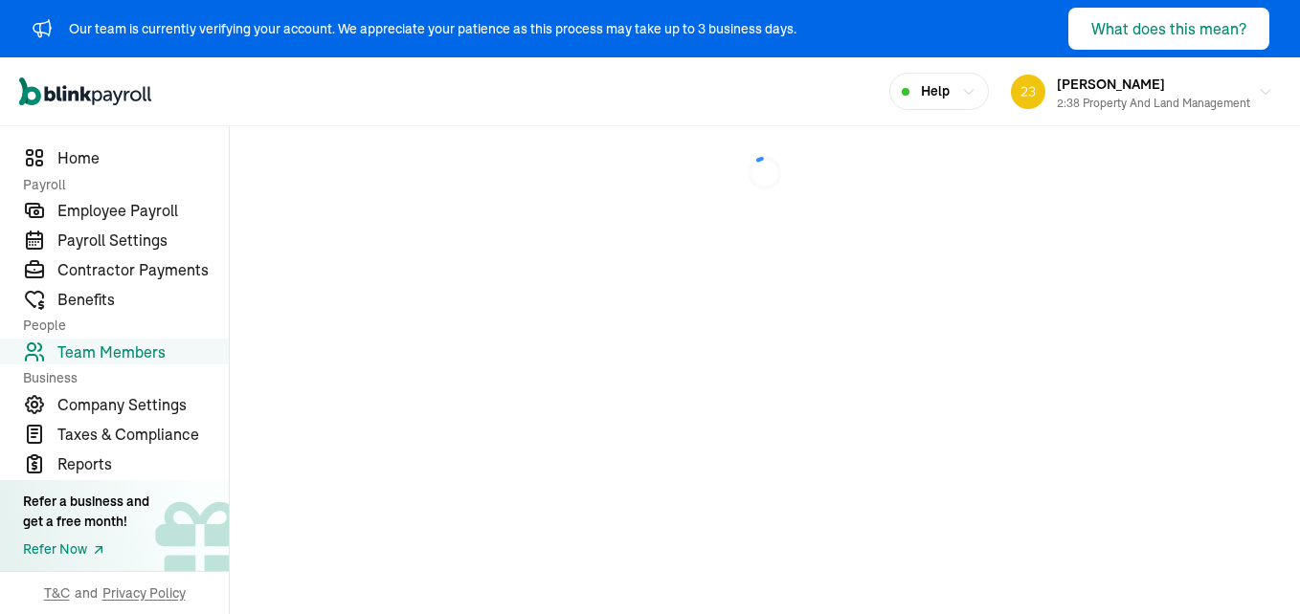
click at [859, 216] on div at bounding box center [765, 173] width 1070 height 94
click at [86, 153] on span "Home" at bounding box center [142, 157] width 171 height 23
click at [1123, 97] on div "2:38 Property and Land Management" at bounding box center [1153, 103] width 193 height 17
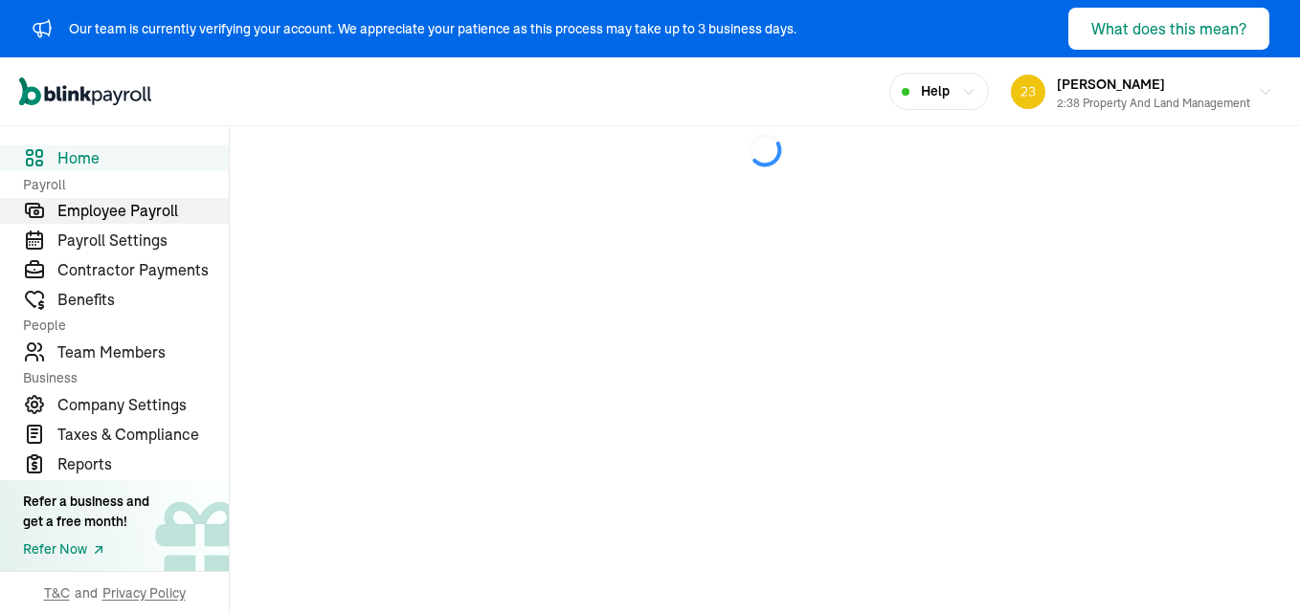
click at [167, 214] on span "Employee Payroll" at bounding box center [142, 210] width 171 height 23
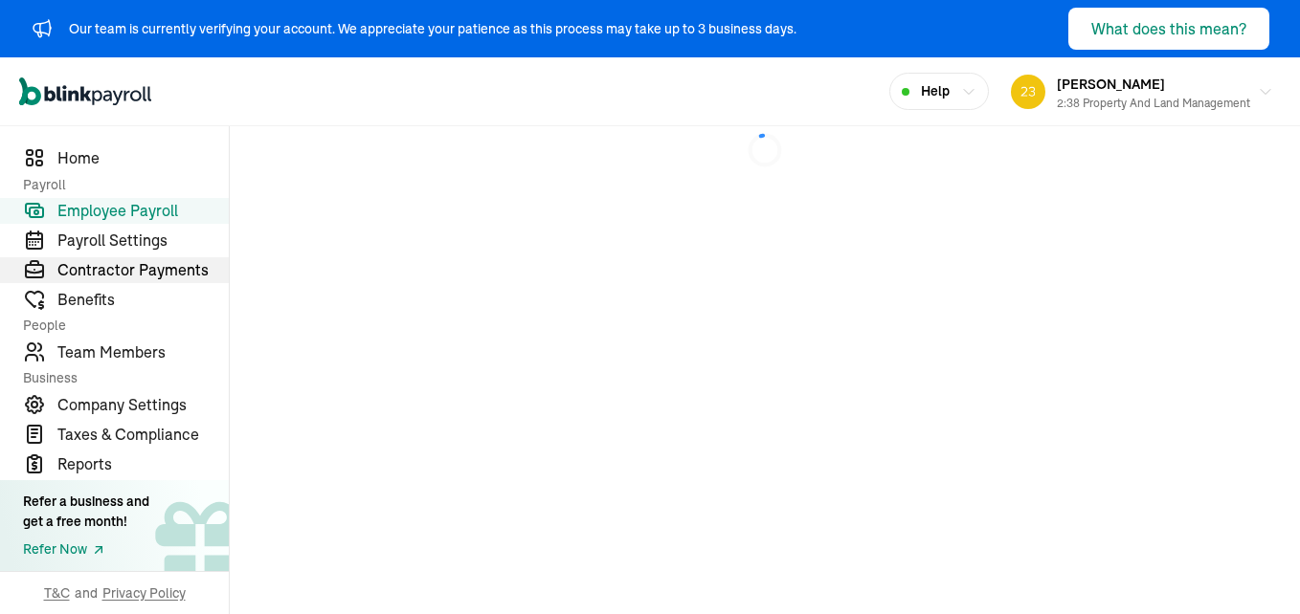
click at [165, 266] on span "Contractor Payments" at bounding box center [142, 269] width 171 height 23
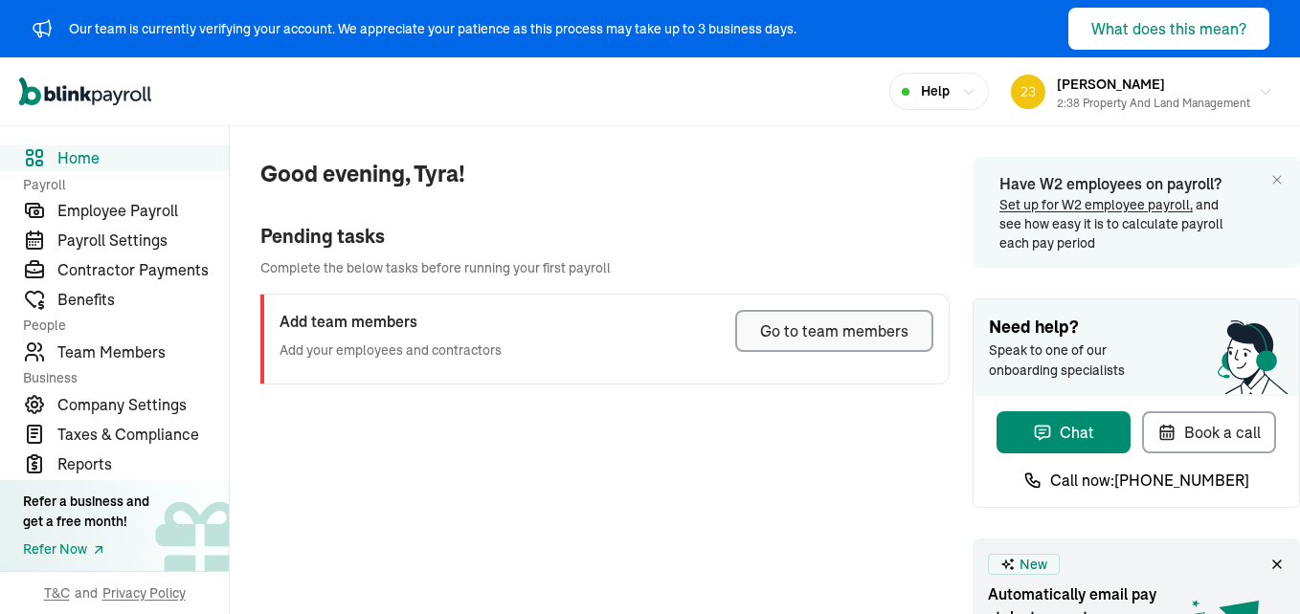
click at [856, 328] on div "Go to team members" at bounding box center [834, 331] width 148 height 23
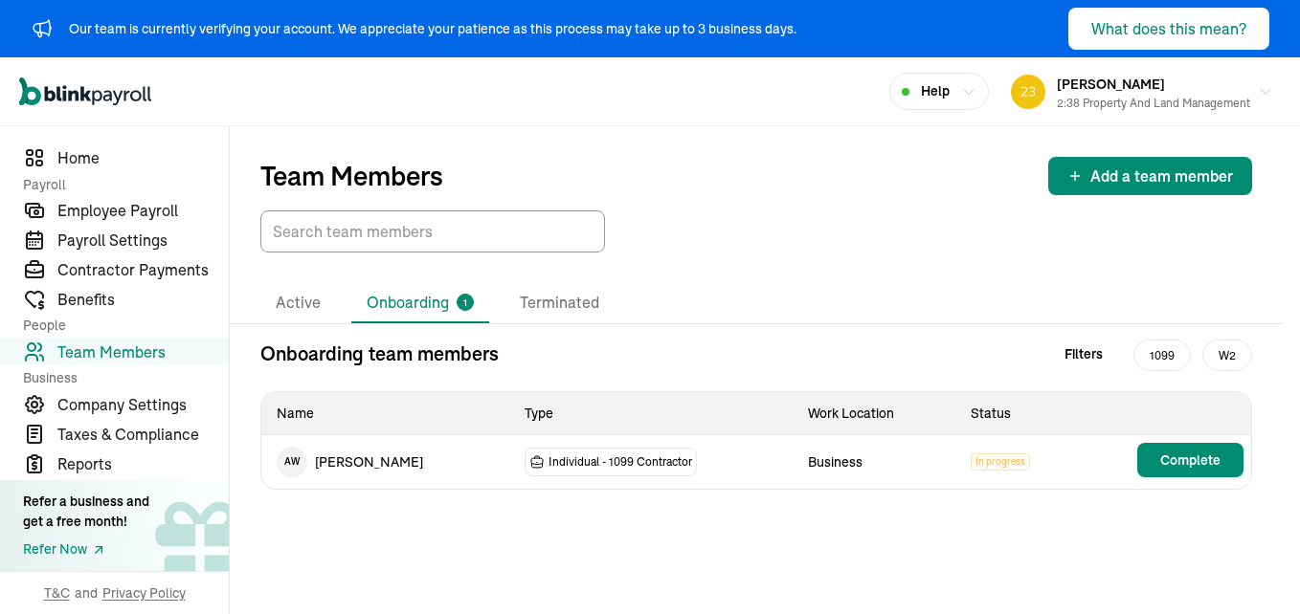
click at [800, 541] on div "Team Members Add a team member Active Onboarding 1 Terminated Onboarding team m…" at bounding box center [765, 370] width 1070 height 488
click at [1214, 453] on span "Complete" at bounding box center [1190, 460] width 60 height 19
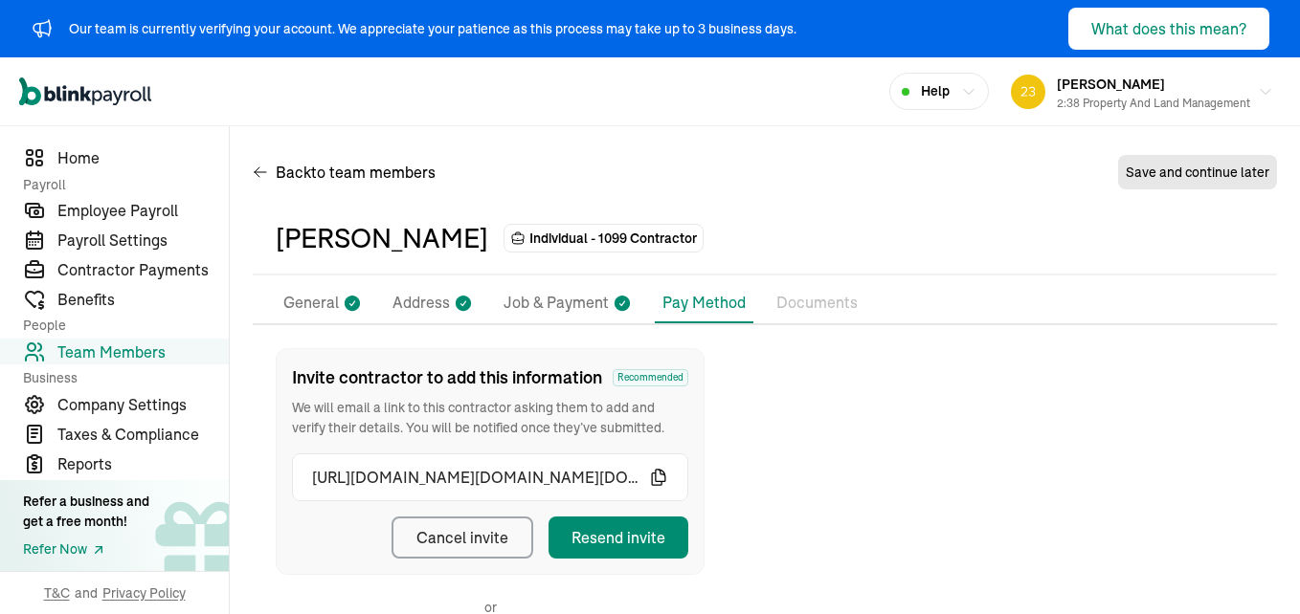
scroll to position [283, 0]
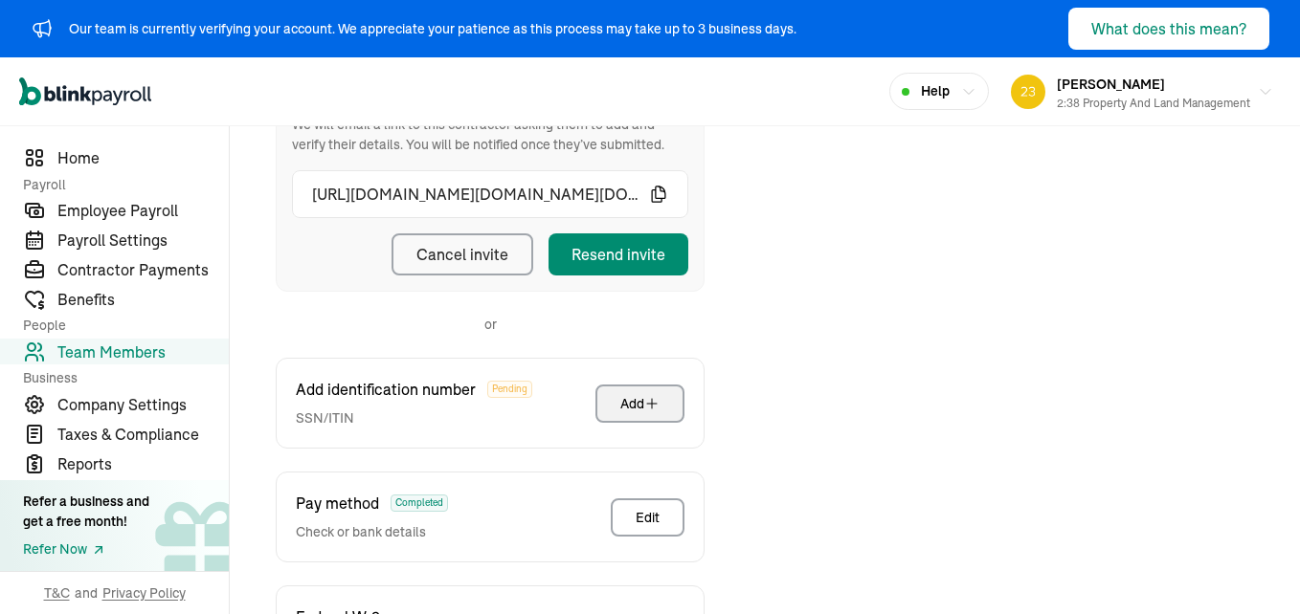
click at [632, 404] on div "Add" at bounding box center [639, 403] width 39 height 19
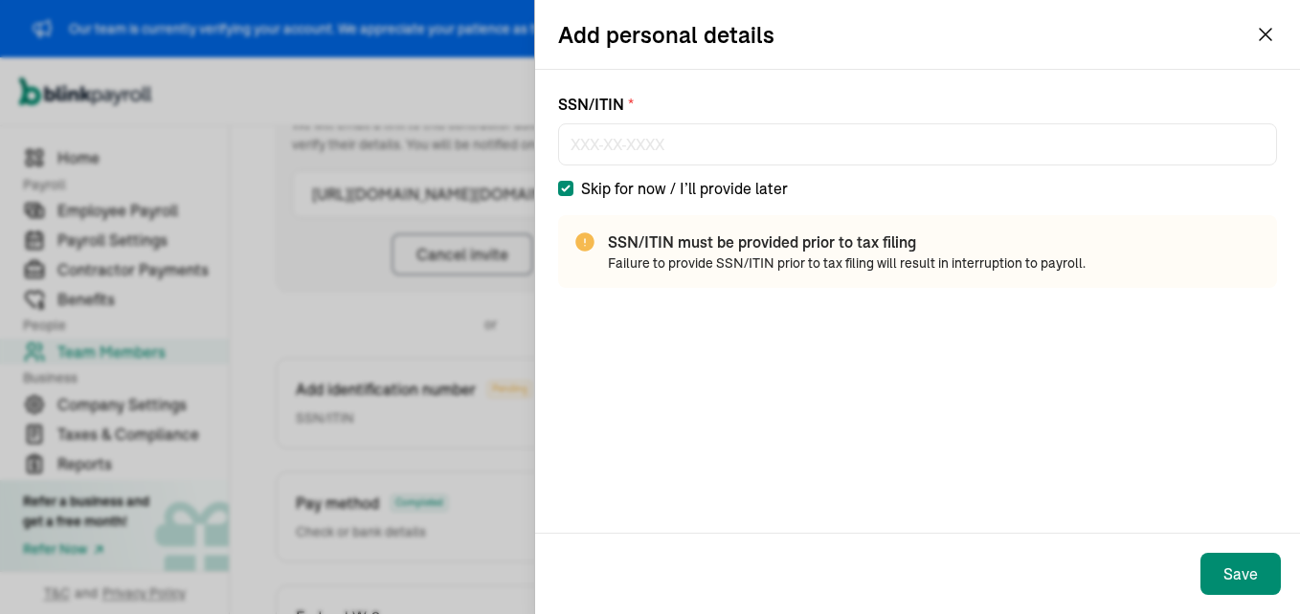
click at [561, 188] on input "Skip for now / I’ll provide later" at bounding box center [565, 188] width 15 height 15
checkbox input "false"
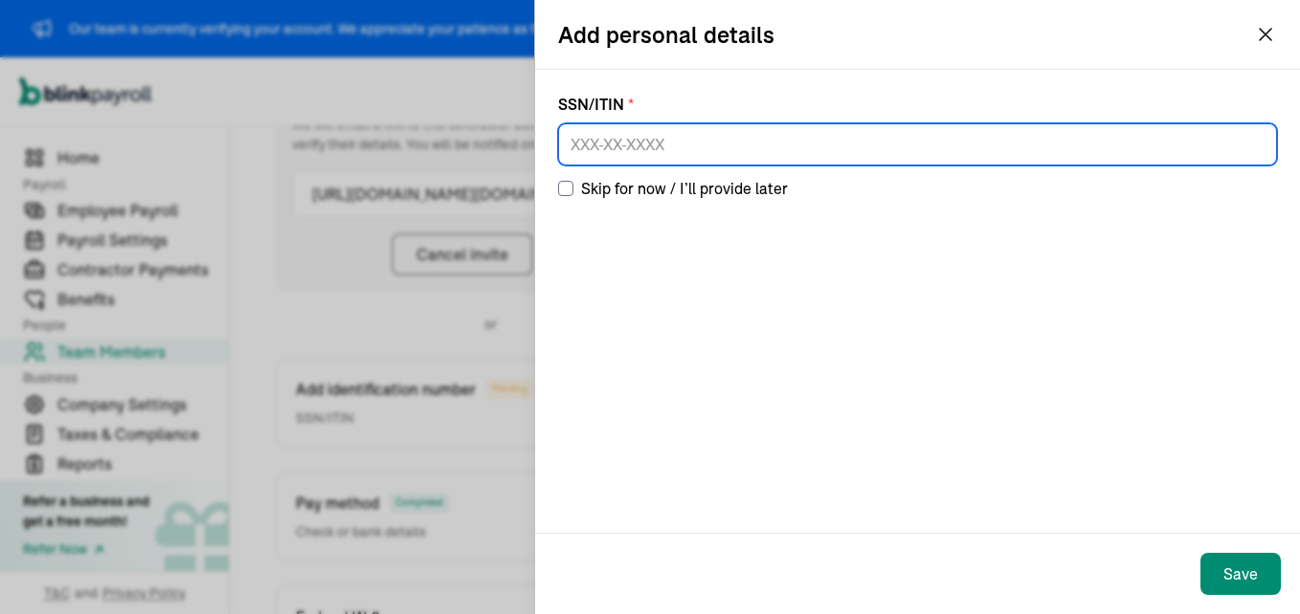
click at [580, 138] on input at bounding box center [917, 144] width 719 height 42
type input "660-16-1227"
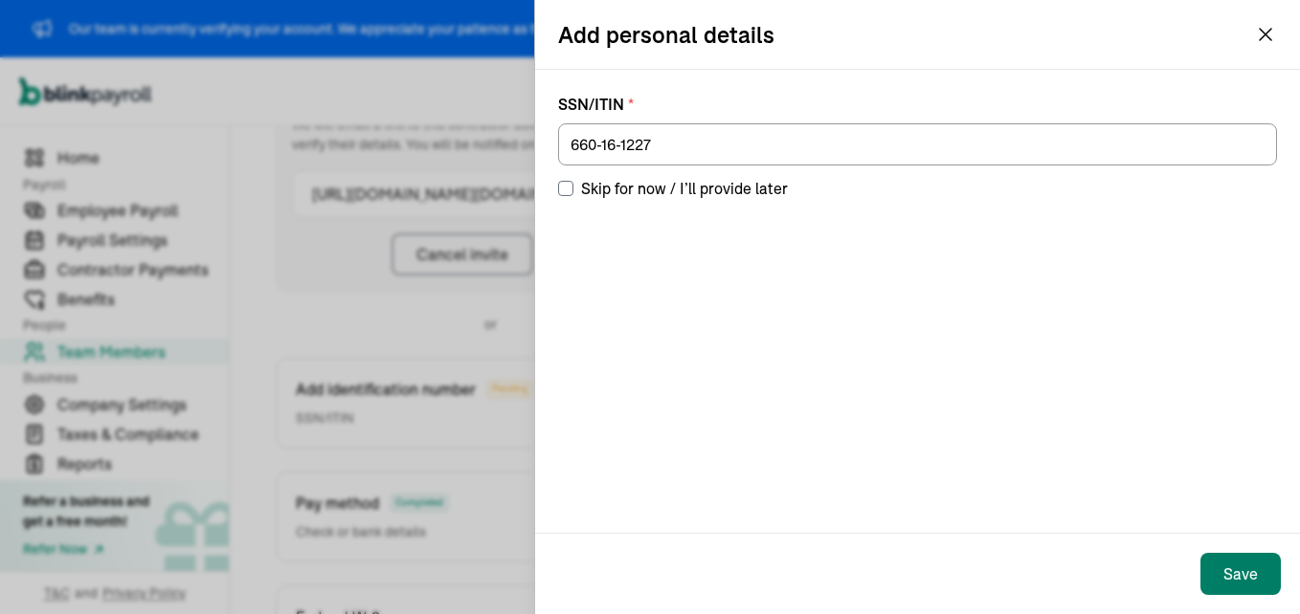
click at [1245, 578] on div "Save" at bounding box center [1240, 574] width 34 height 23
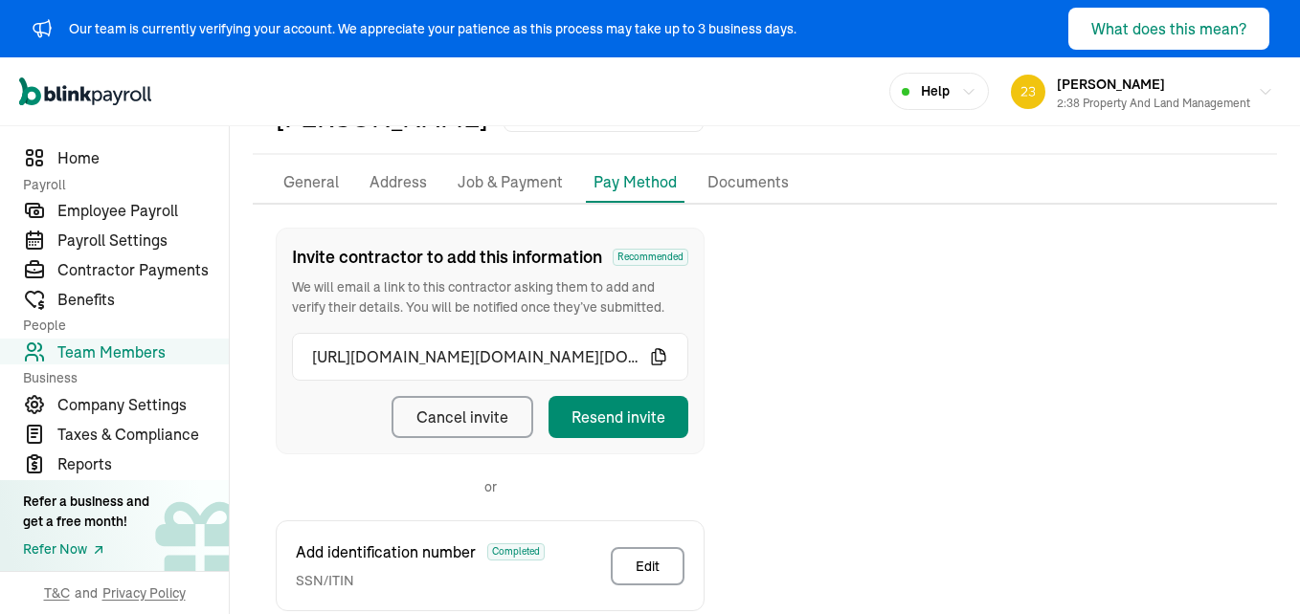
scroll to position [0, 0]
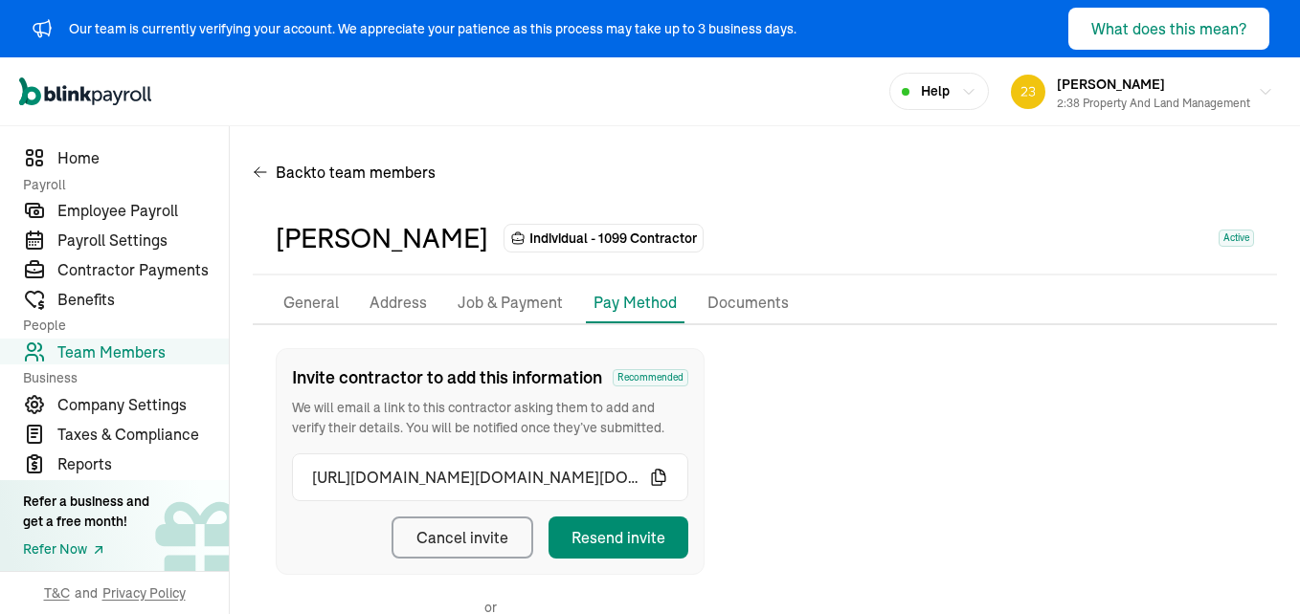
click at [318, 302] on p "General" at bounding box center [311, 303] width 56 height 25
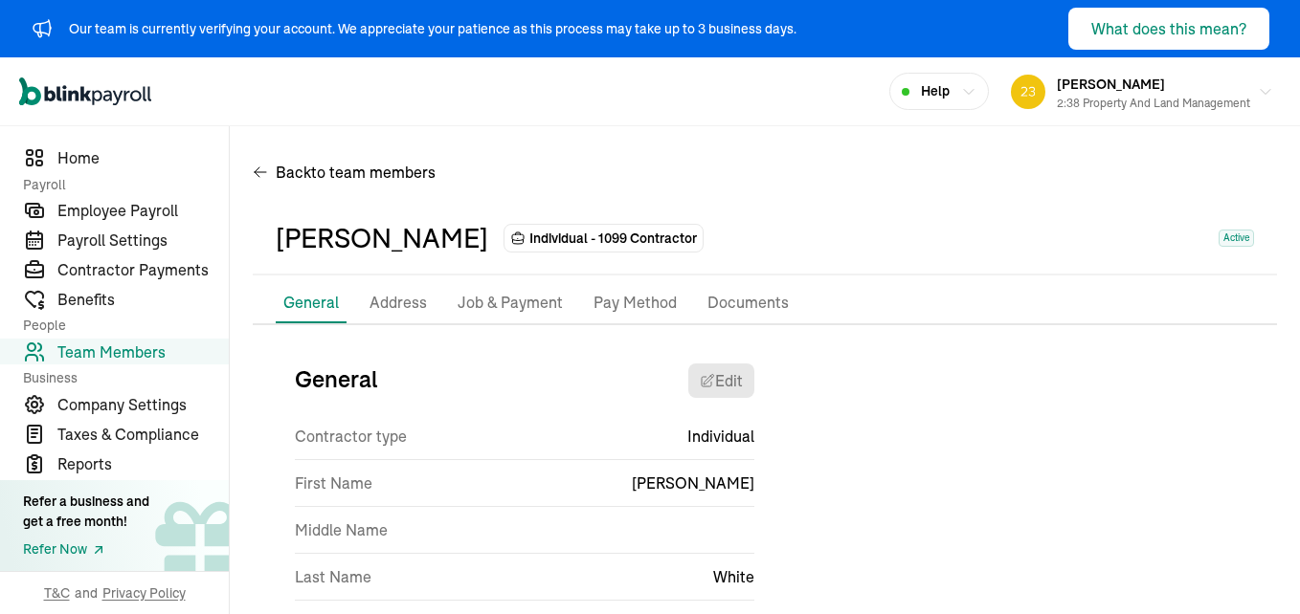
scroll to position [94, 0]
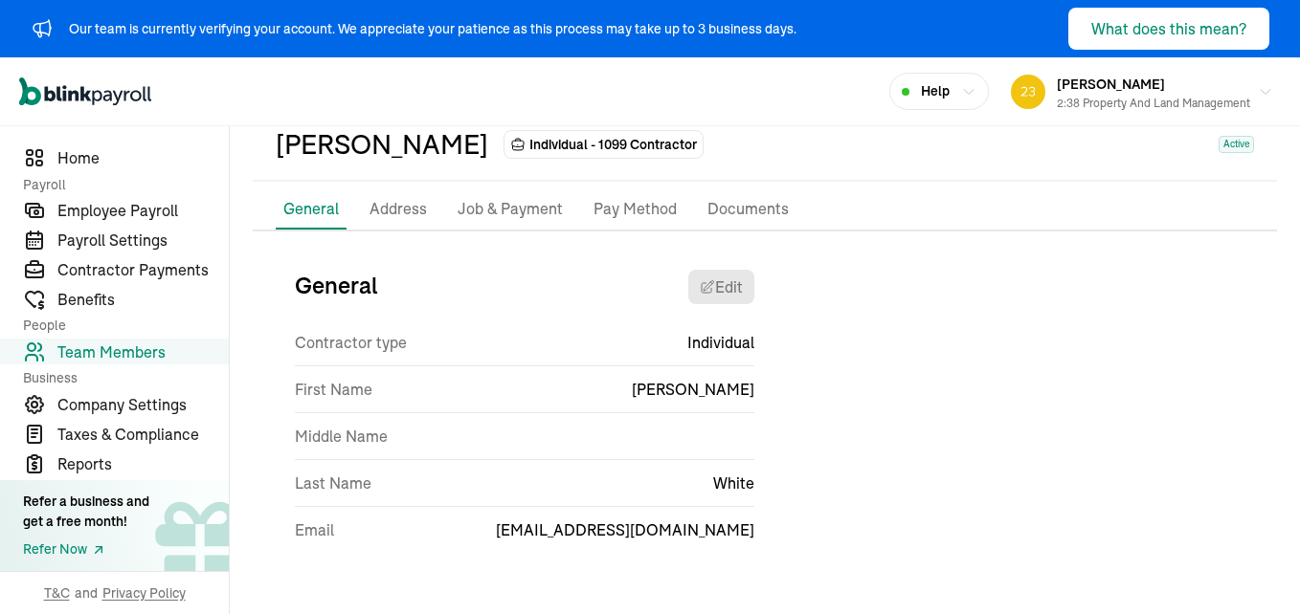
click at [626, 208] on p "Pay Method" at bounding box center [634, 209] width 83 height 25
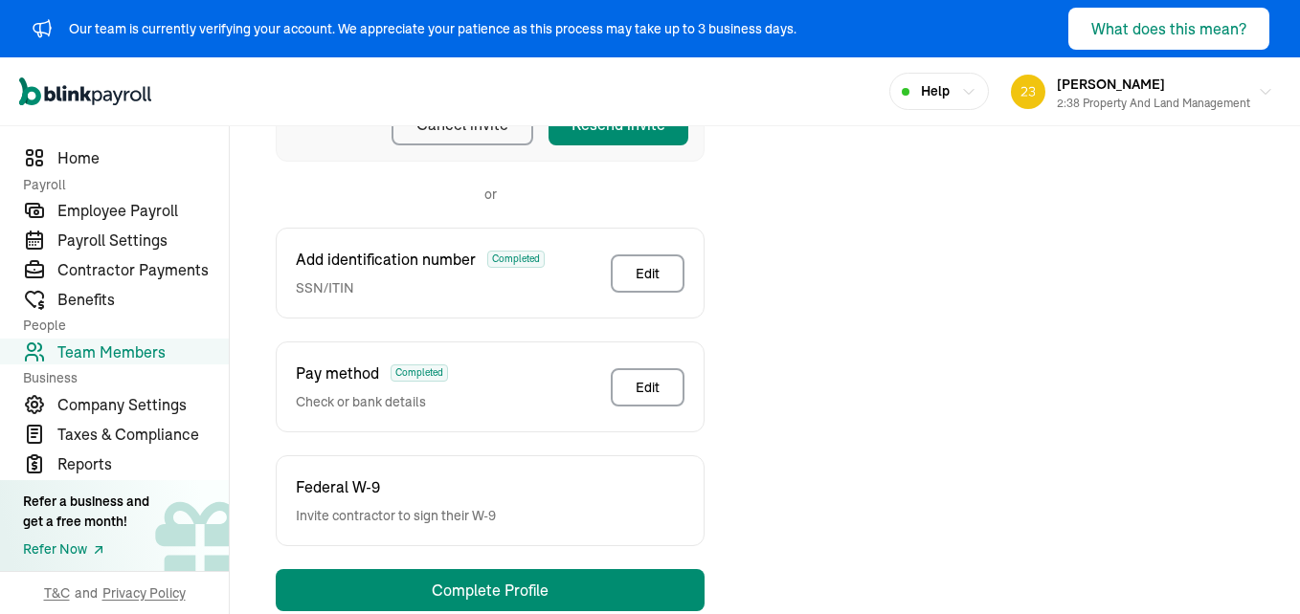
scroll to position [453, 0]
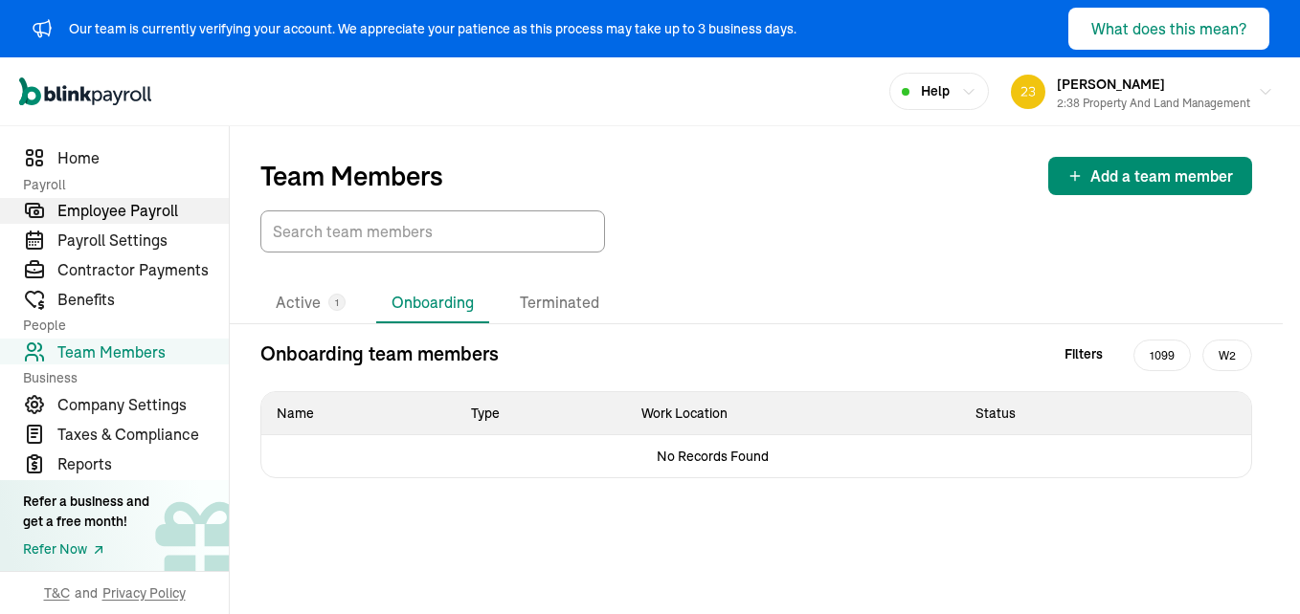
click at [93, 214] on span "Employee Payroll" at bounding box center [142, 210] width 171 height 23
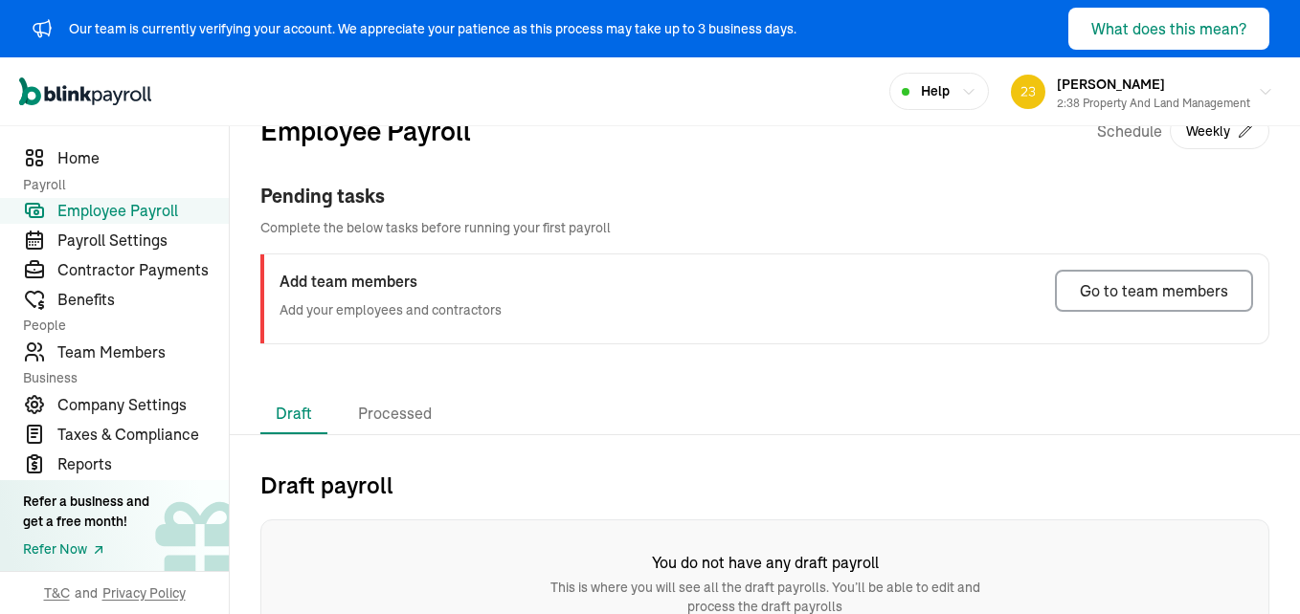
scroll to position [68, 0]
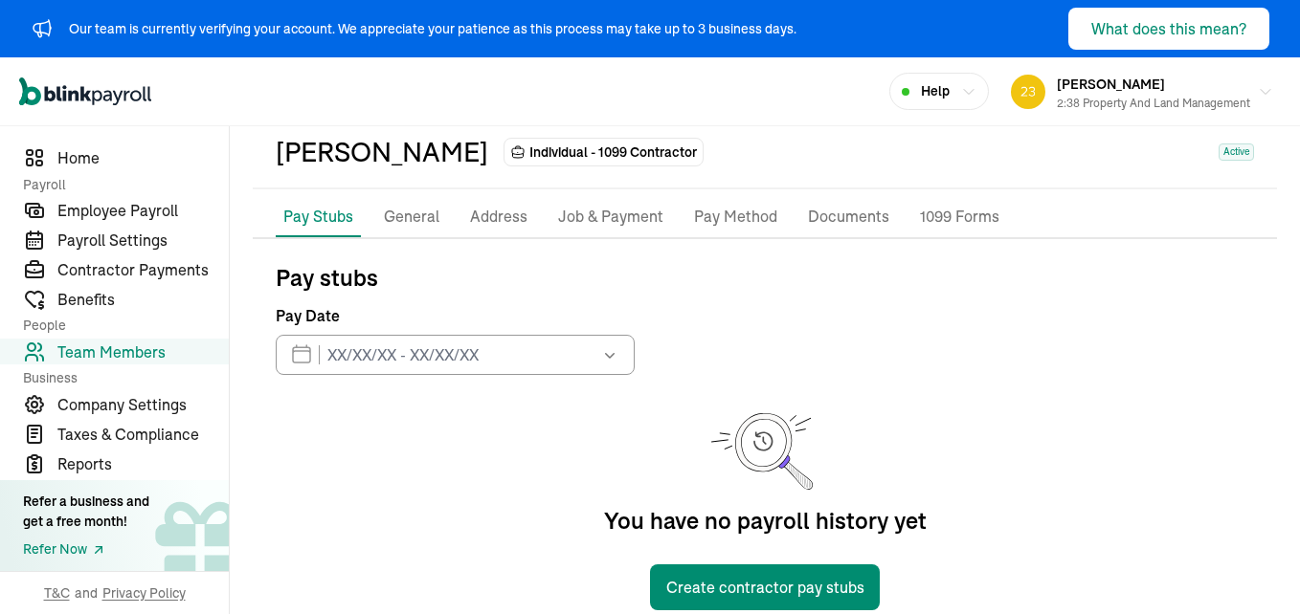
scroll to position [124, 0]
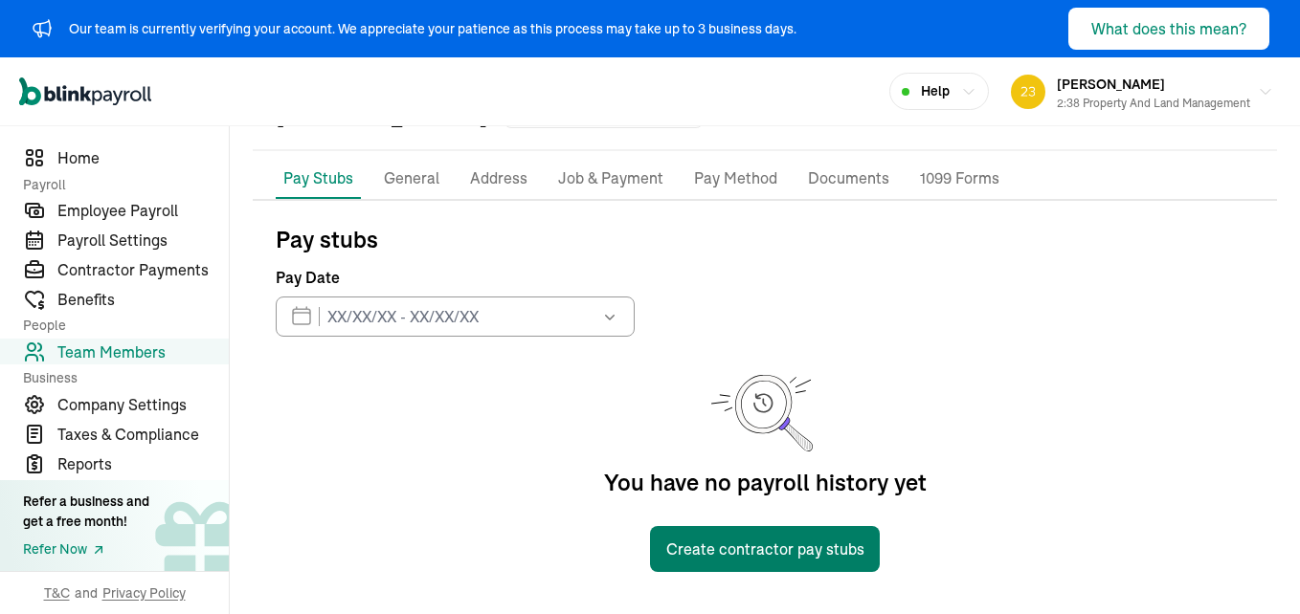
click at [810, 541] on button "Create contractor pay stubs" at bounding box center [765, 549] width 230 height 46
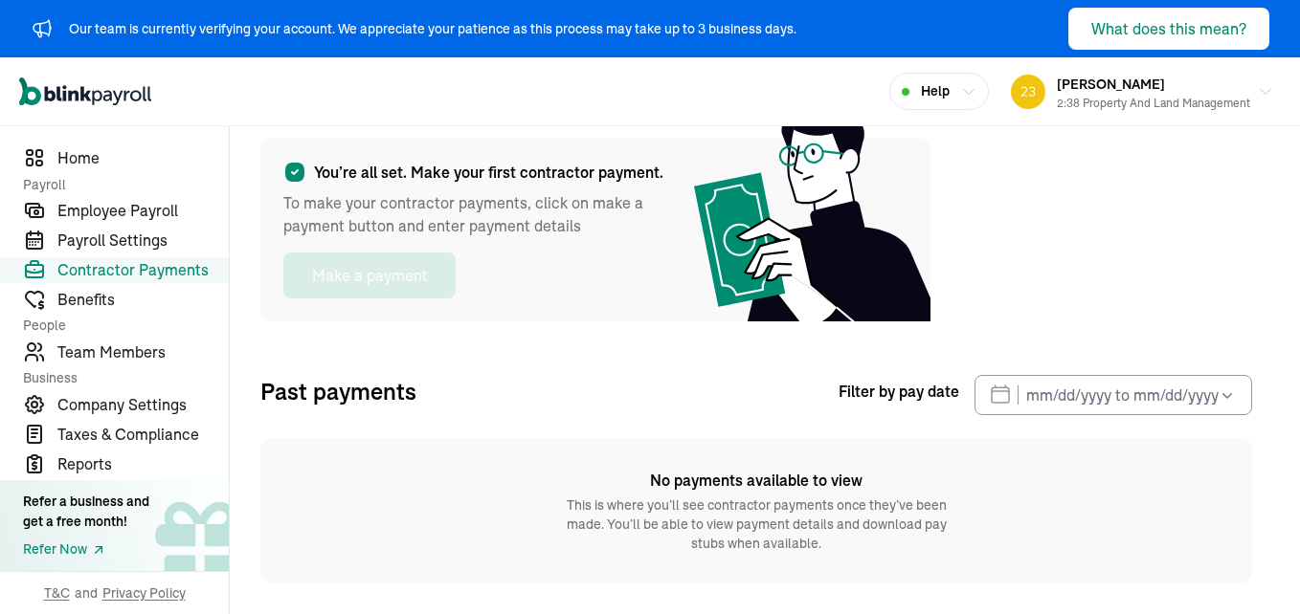
scroll to position [90, 0]
click at [379, 326] on div "You’re all set. Make your first contractor payment. To make your contractor pay…" at bounding box center [756, 345] width 992 height 477
click at [375, 324] on div "You’re all set. Make your first contractor payment. To make your contractor pay…" at bounding box center [756, 345] width 992 height 477
click at [390, 392] on span "Past payments" at bounding box center [338, 391] width 156 height 34
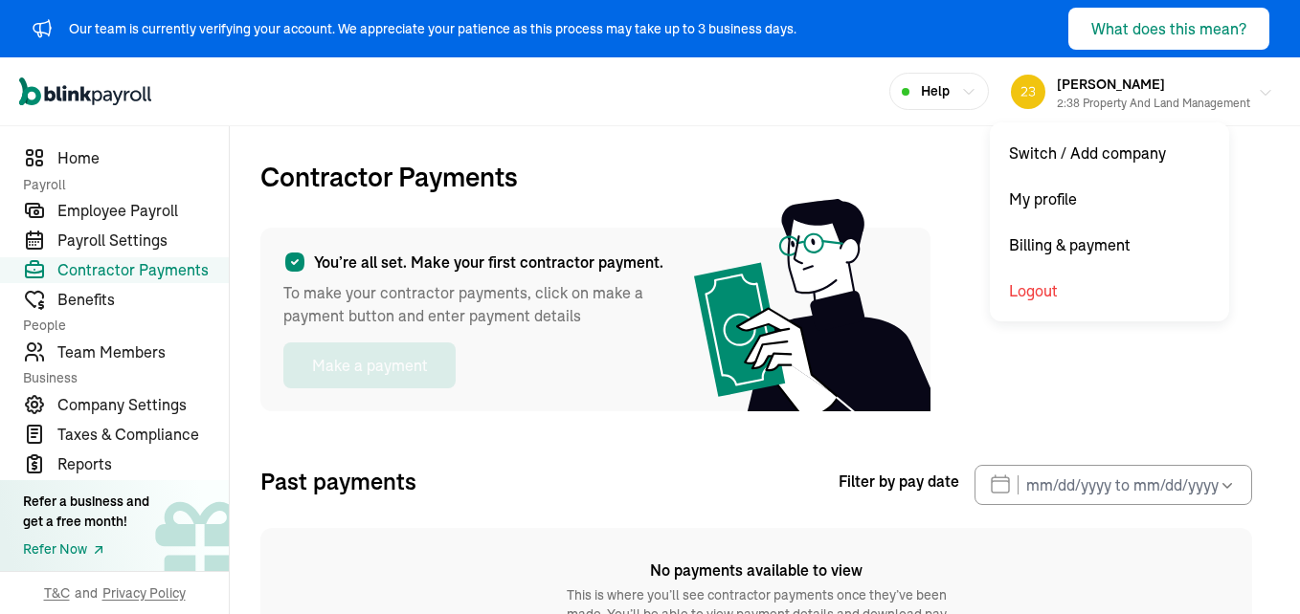
click at [1060, 97] on div "2:38 Property and Land Management" at bounding box center [1153, 103] width 193 height 17
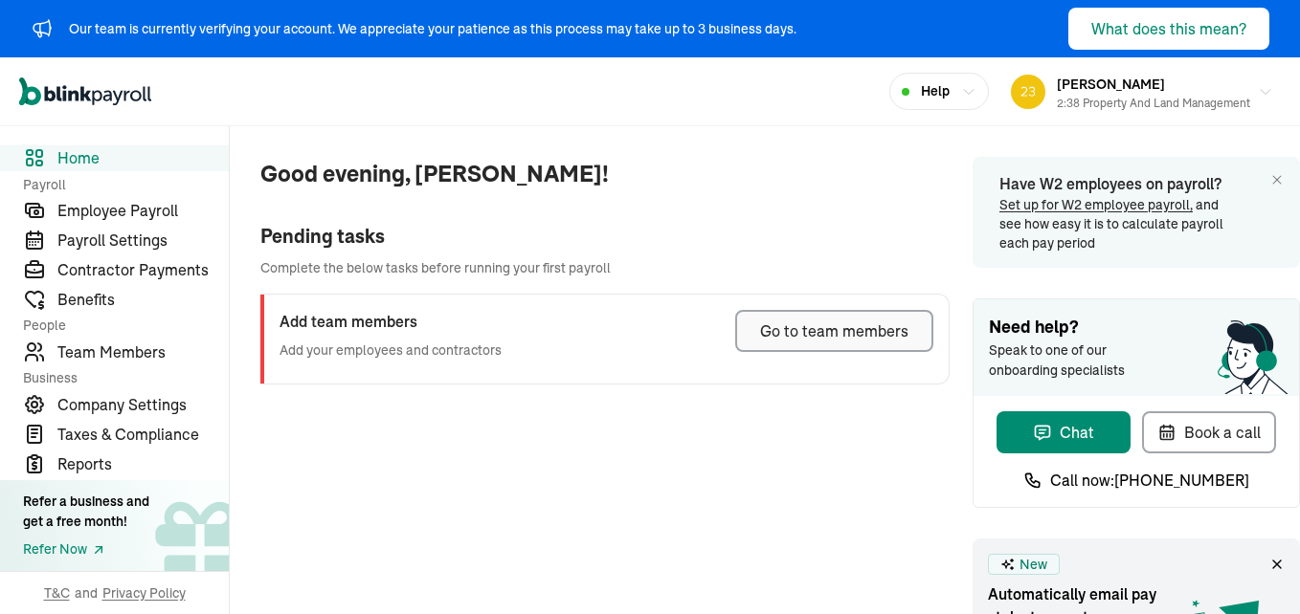
click at [856, 328] on div "Go to team members" at bounding box center [834, 331] width 148 height 23
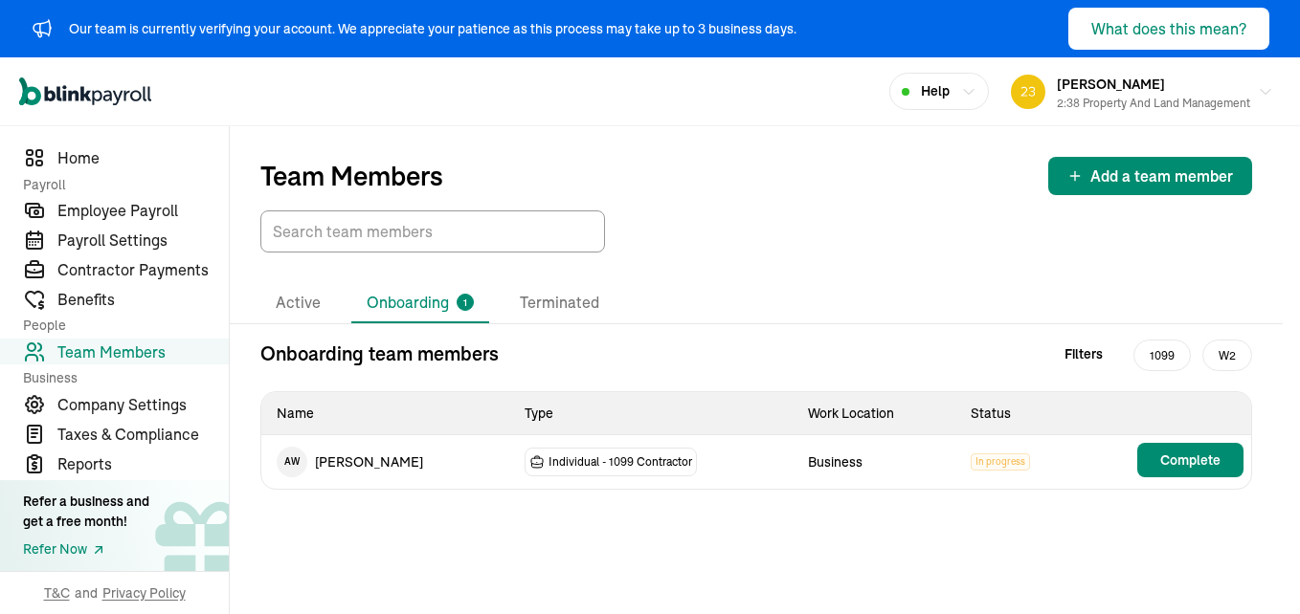
click at [800, 541] on div "Team Members Add a team member Active Onboarding 1 Terminated Onboarding team m…" at bounding box center [765, 370] width 1070 height 488
click at [1214, 453] on span "Complete" at bounding box center [1190, 460] width 60 height 19
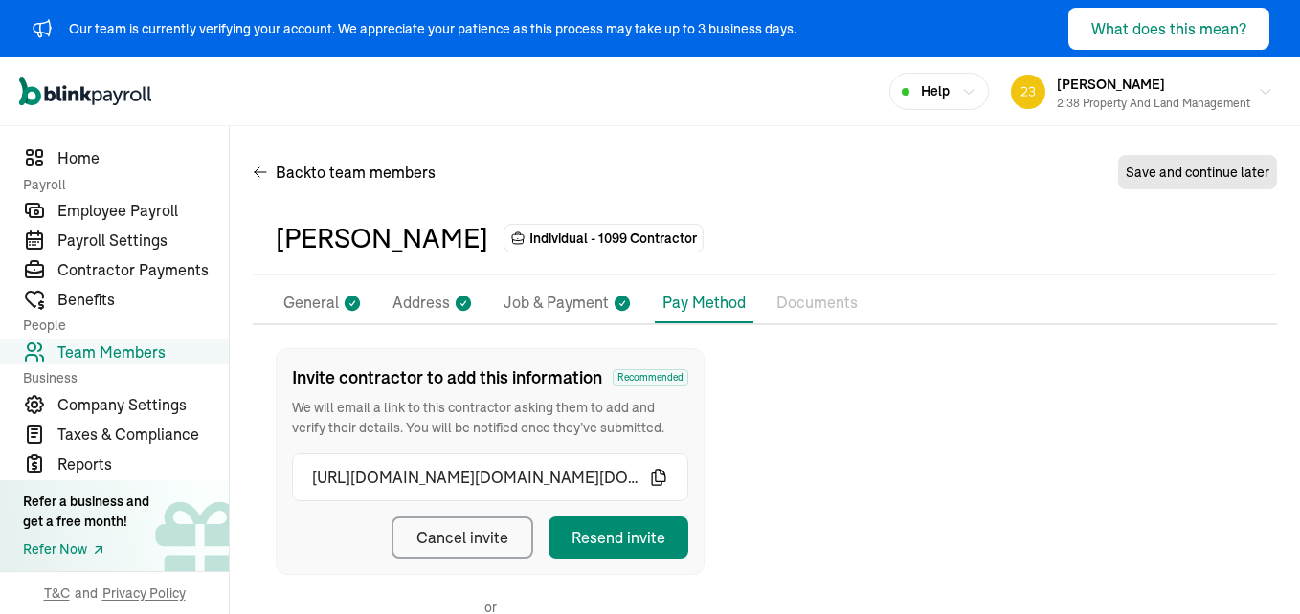
scroll to position [283, 0]
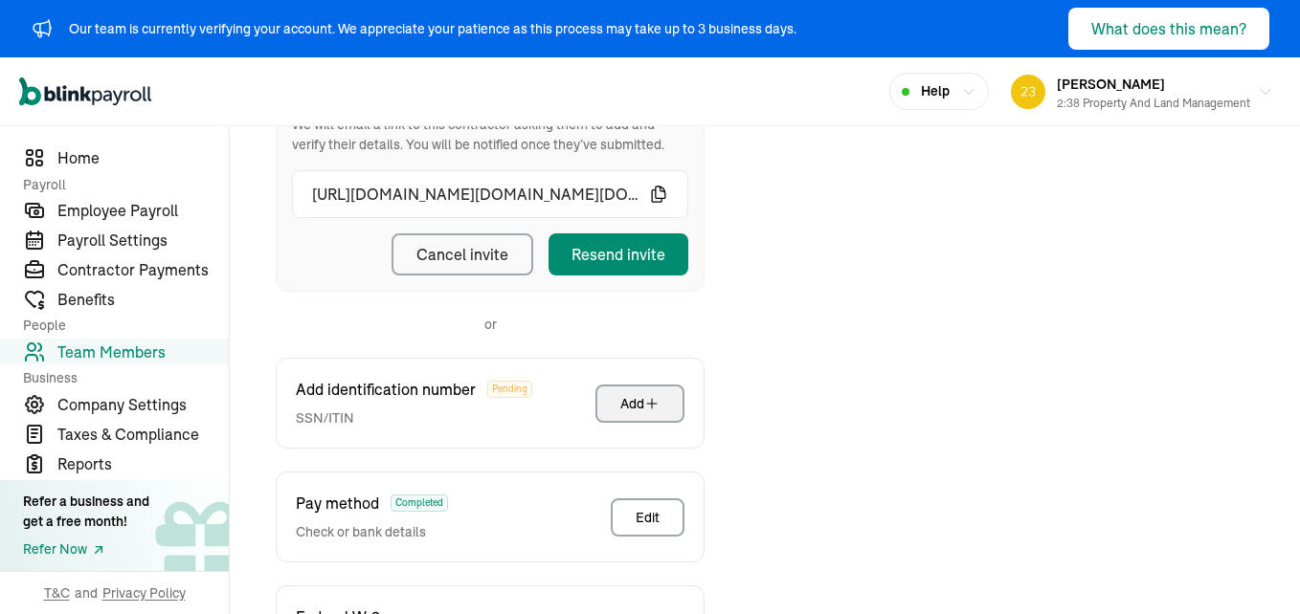
click at [632, 404] on div "Add" at bounding box center [639, 403] width 39 height 19
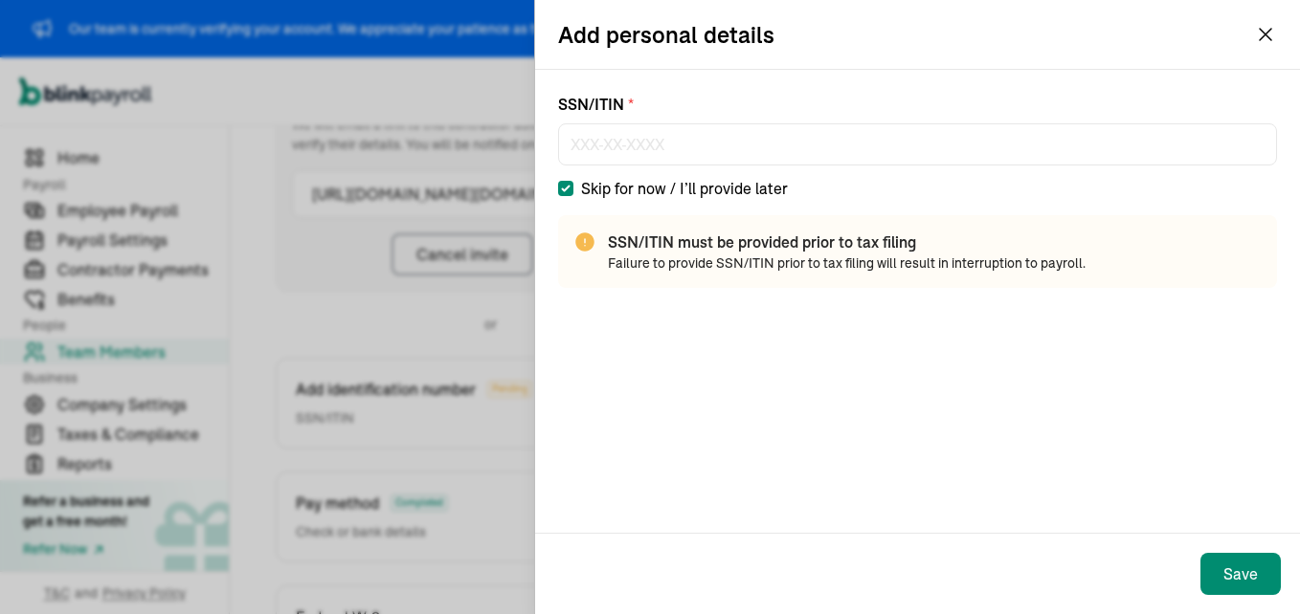
click at [561, 188] on input "Skip for now / I’ll provide later" at bounding box center [565, 188] width 15 height 15
checkbox input "false"
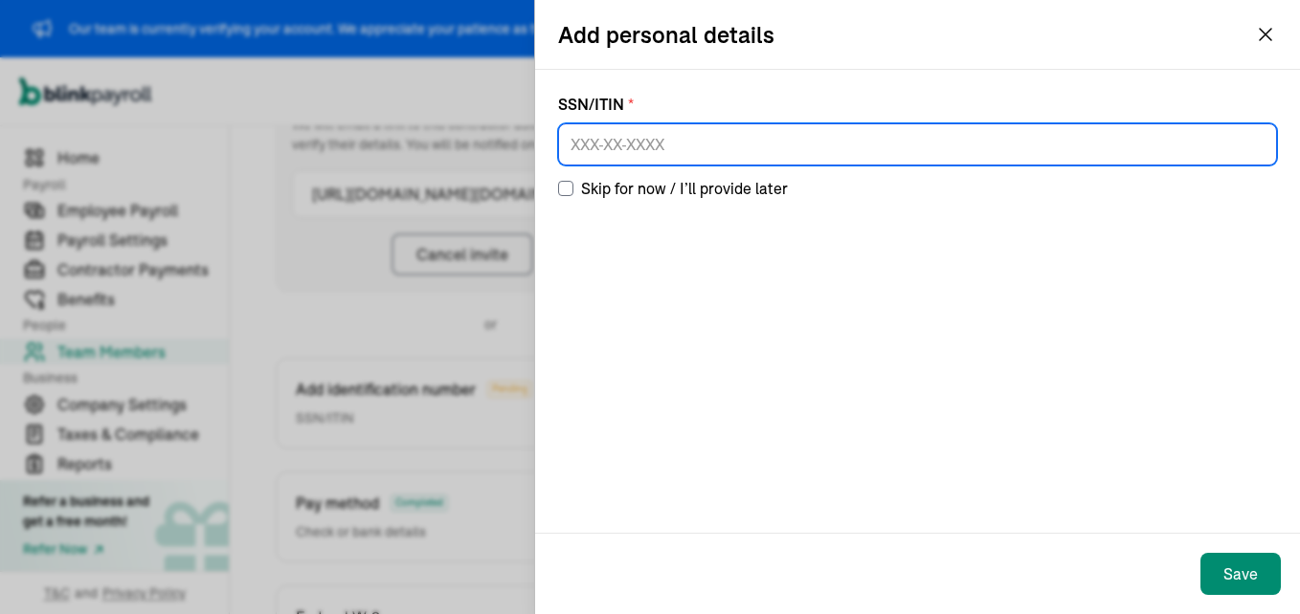
click at [580, 138] on input at bounding box center [917, 144] width 719 height 42
type input "660-16-1227"
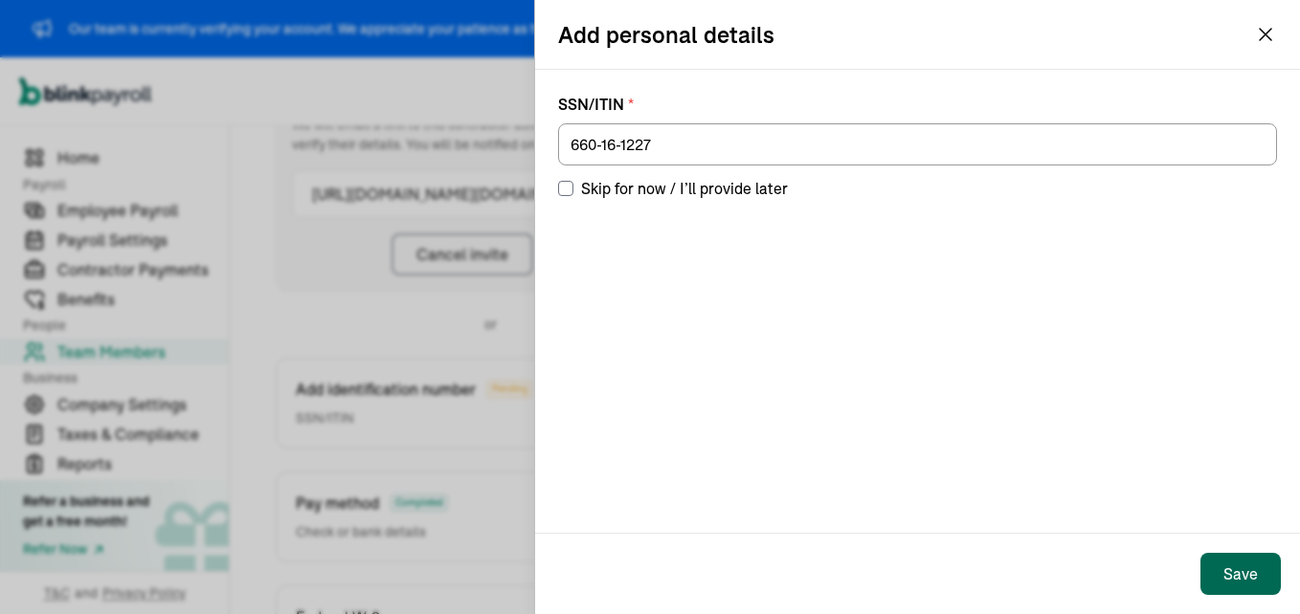
click at [1245, 578] on div "Save" at bounding box center [1240, 574] width 34 height 23
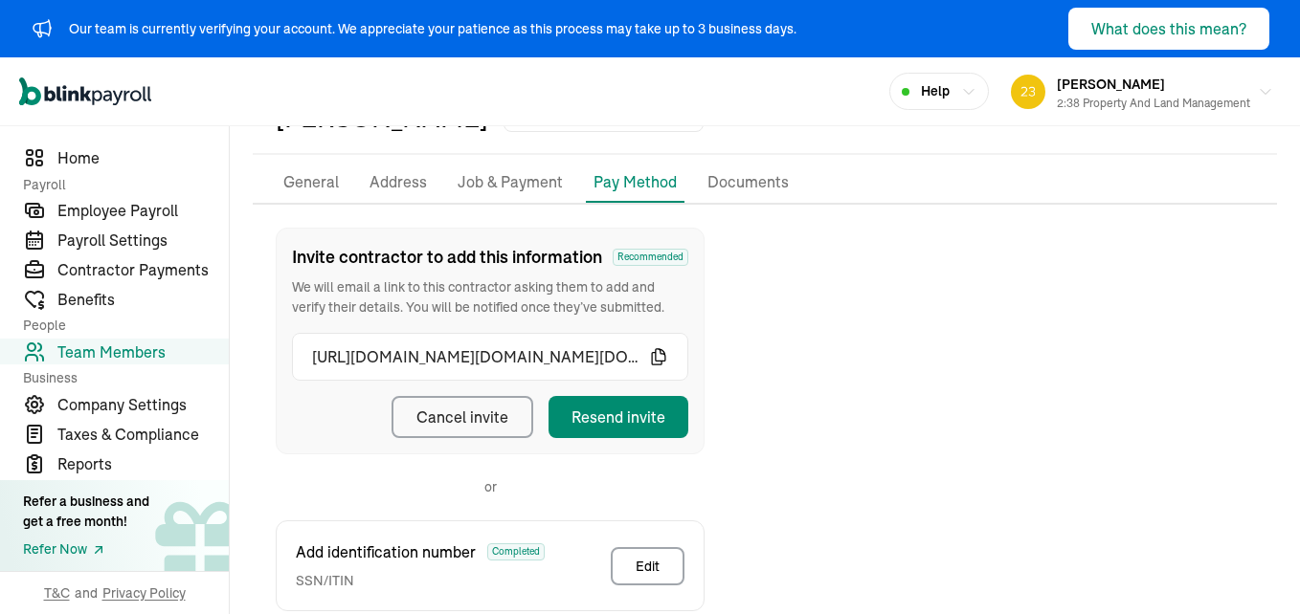
scroll to position [0, 0]
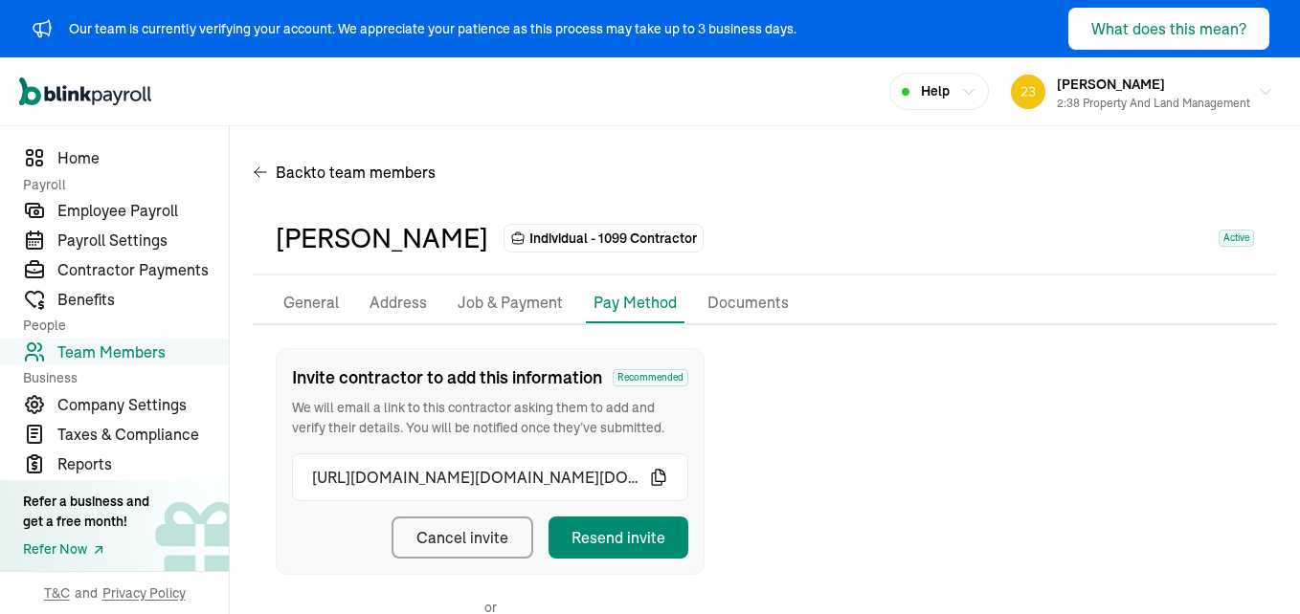
click at [318, 302] on p "General" at bounding box center [311, 303] width 56 height 25
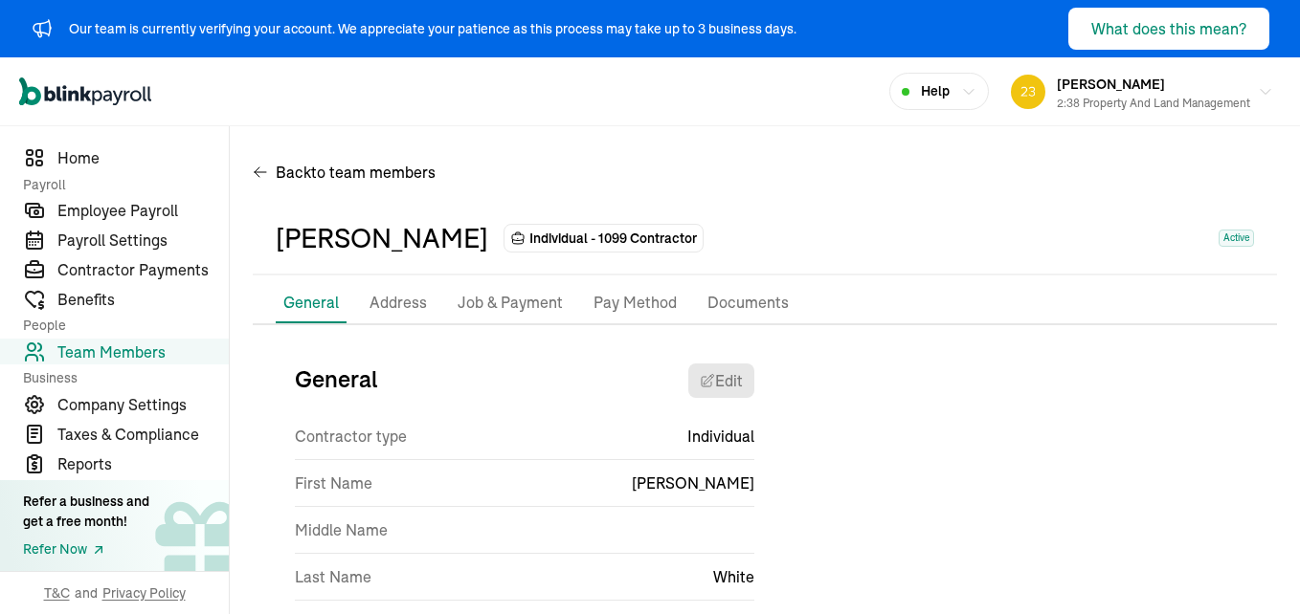
scroll to position [94, 0]
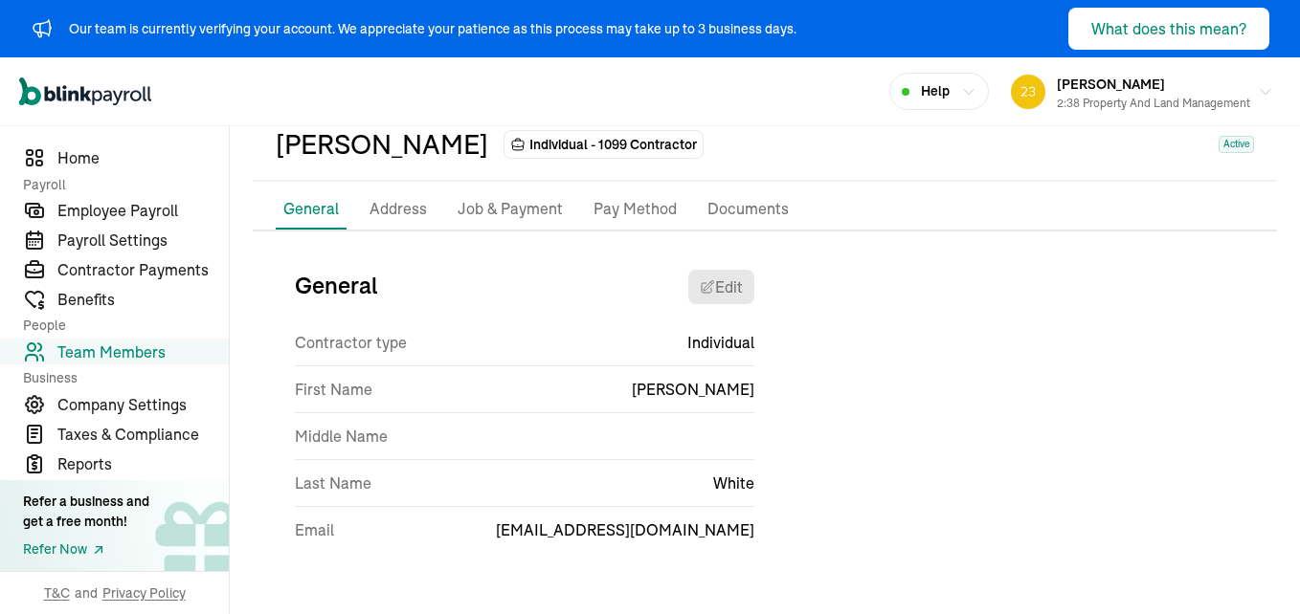
click at [626, 208] on p "Pay Method" at bounding box center [634, 209] width 83 height 25
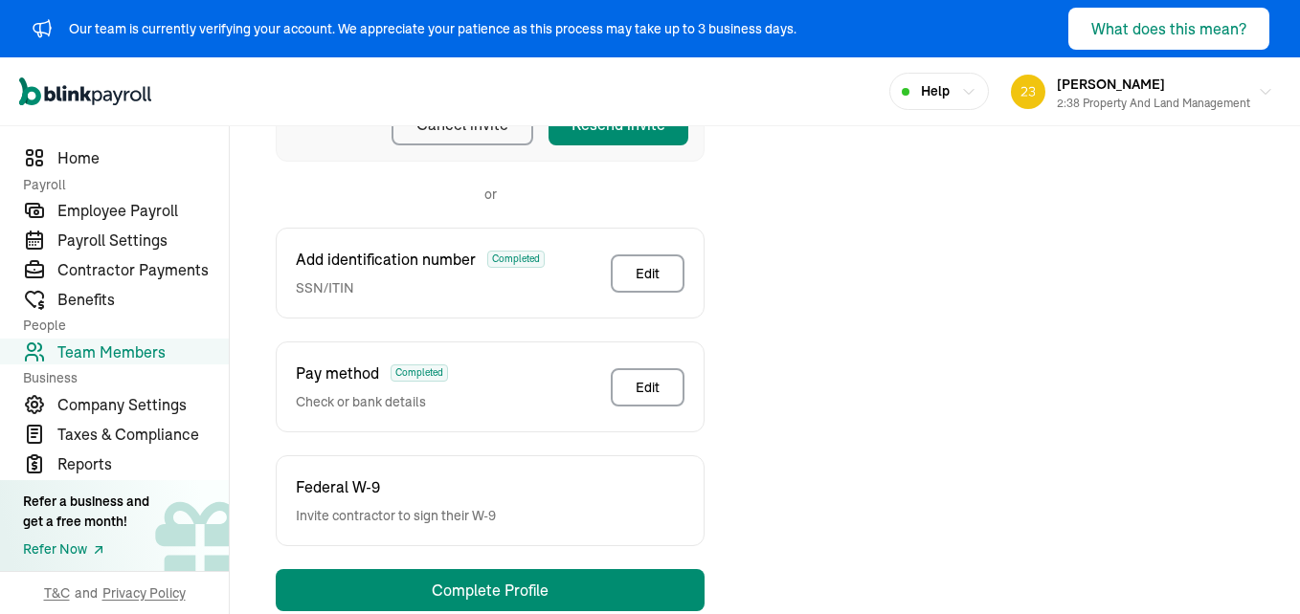
scroll to position [453, 0]
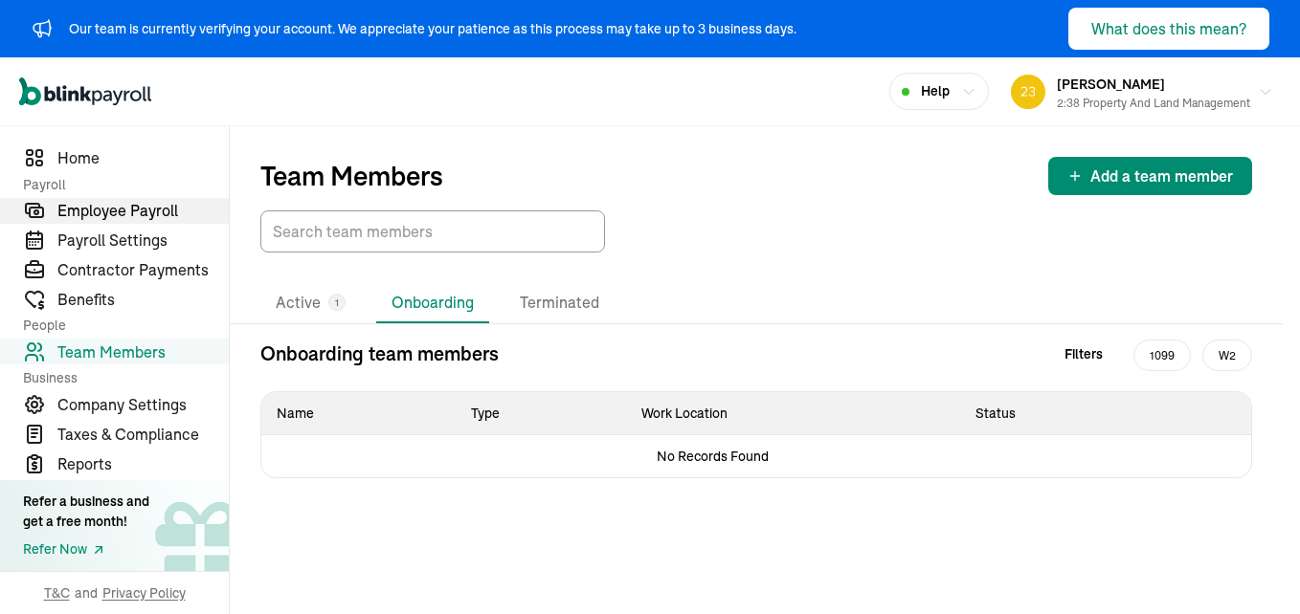
click at [93, 214] on span "Employee Payroll" at bounding box center [142, 210] width 171 height 23
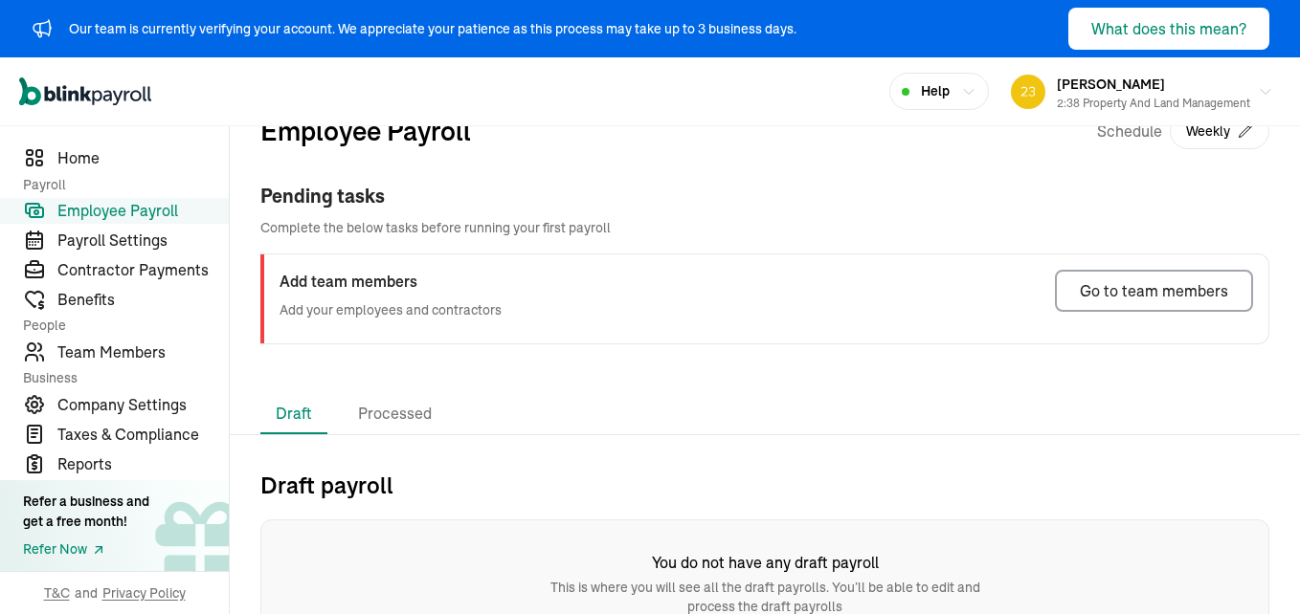
scroll to position [68, 0]
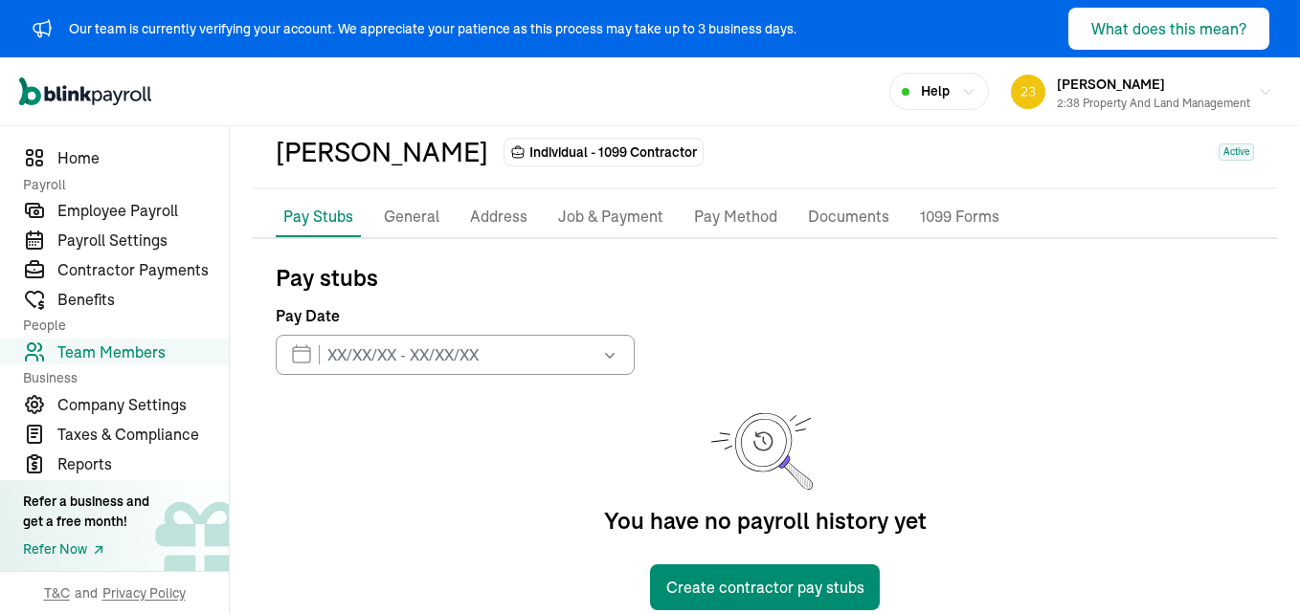
scroll to position [124, 0]
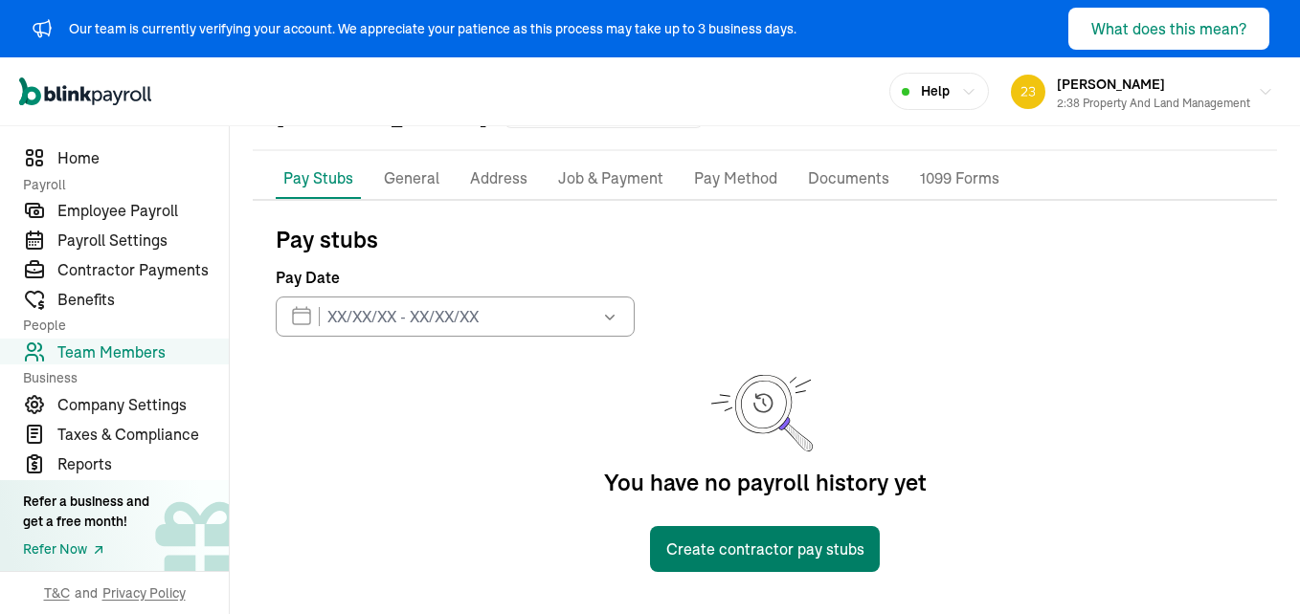
click at [810, 541] on button "Create contractor pay stubs" at bounding box center [765, 549] width 230 height 46
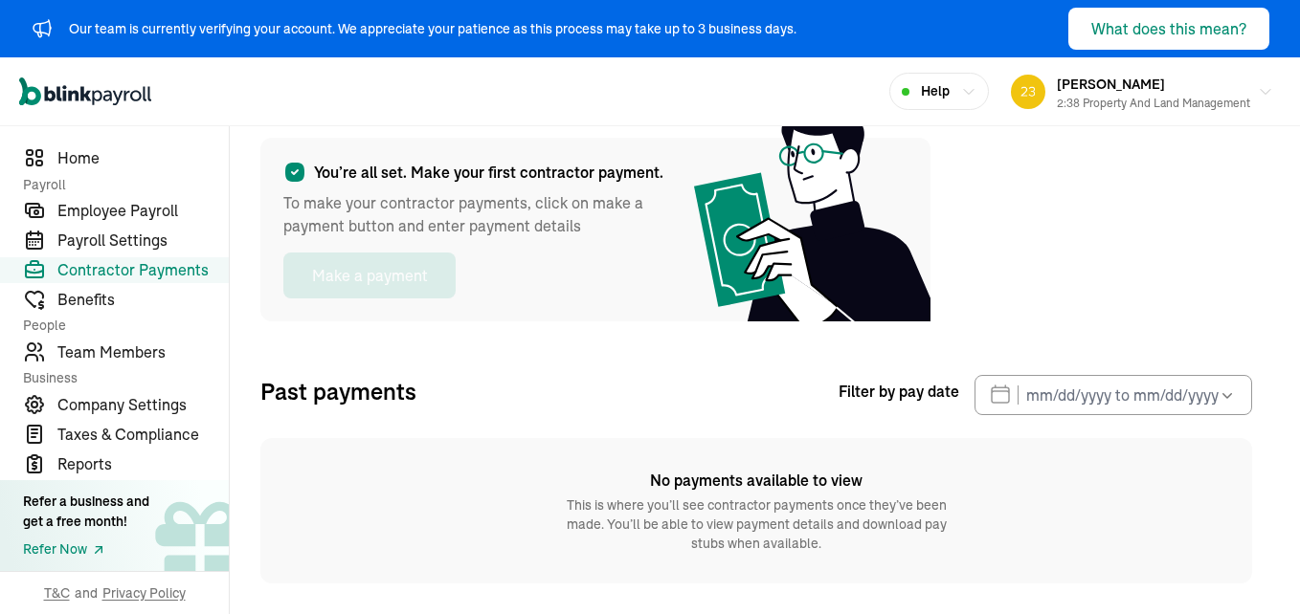
scroll to position [90, 0]
click at [379, 326] on div "You’re all set. Make your first contractor payment. To make your contractor pay…" at bounding box center [756, 345] width 992 height 477
click at [375, 324] on div "You’re all set. Make your first contractor payment. To make your contractor pay…" at bounding box center [756, 345] width 992 height 477
click at [390, 392] on span "Past payments" at bounding box center [338, 391] width 156 height 34
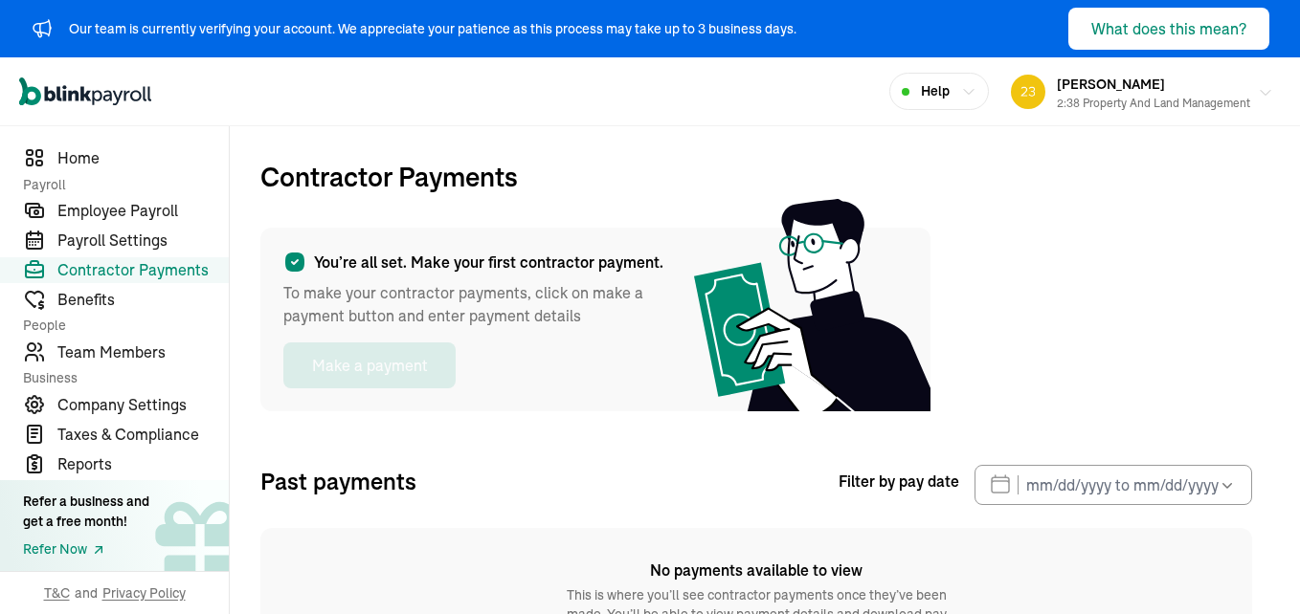
click at [1060, 97] on div "2:38 Property and Land Management" at bounding box center [1153, 103] width 193 height 17
